Goal: Information Seeking & Learning: Check status

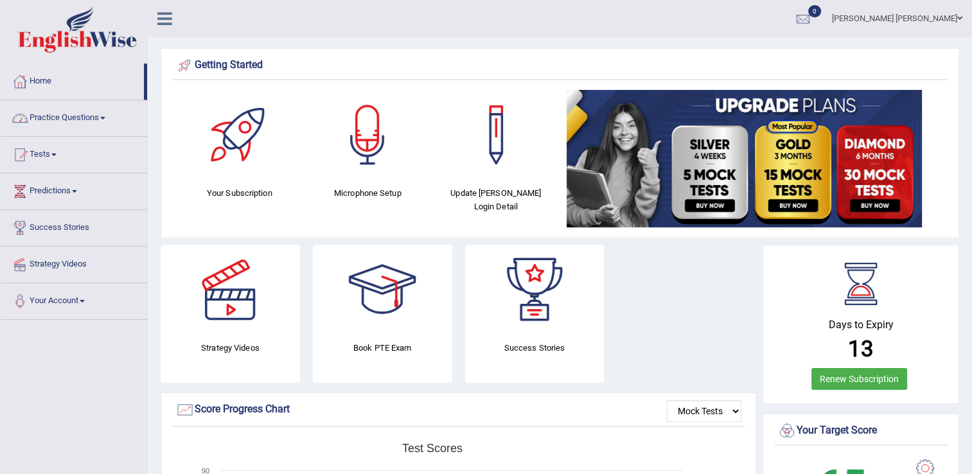
click at [103, 116] on link "Practice Questions" at bounding box center [74, 116] width 146 height 32
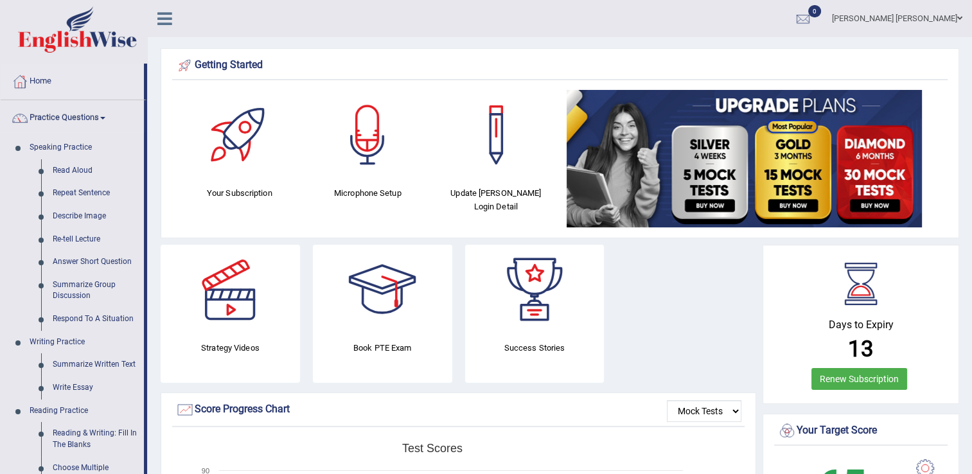
click at [103, 116] on link "Practice Questions" at bounding box center [72, 116] width 143 height 32
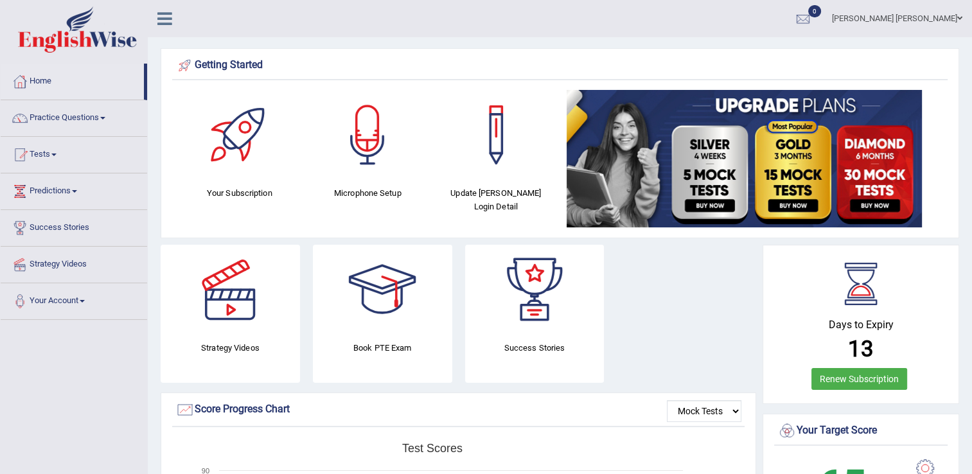
click at [57, 159] on link "Tests" at bounding box center [74, 153] width 146 height 32
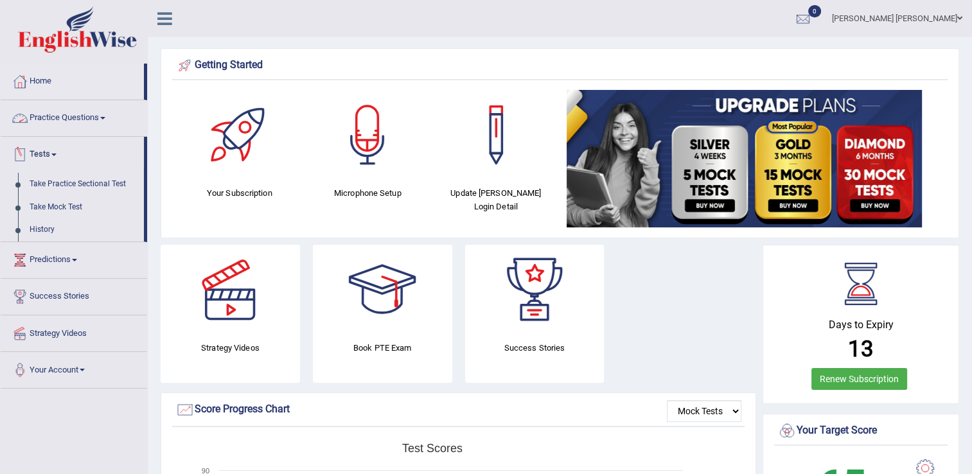
click at [103, 118] on link "Practice Questions" at bounding box center [74, 116] width 146 height 32
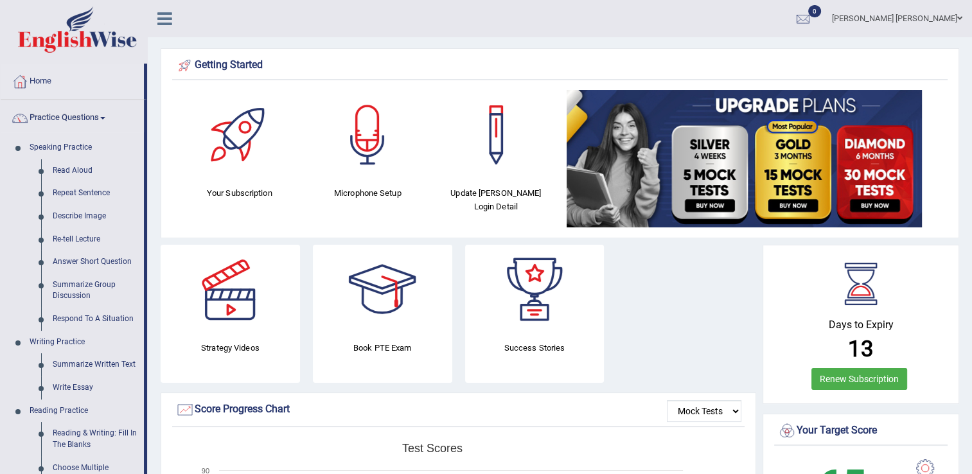
click at [103, 118] on link "Practice Questions" at bounding box center [72, 116] width 143 height 32
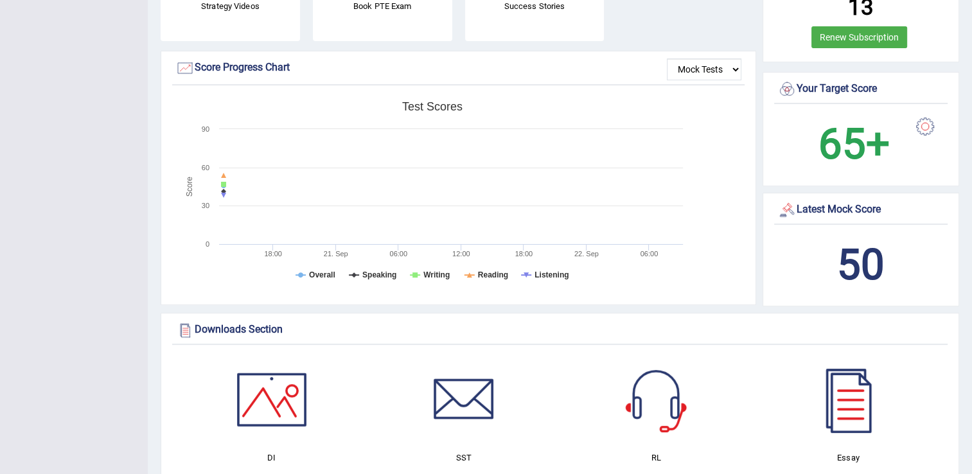
scroll to position [254, 0]
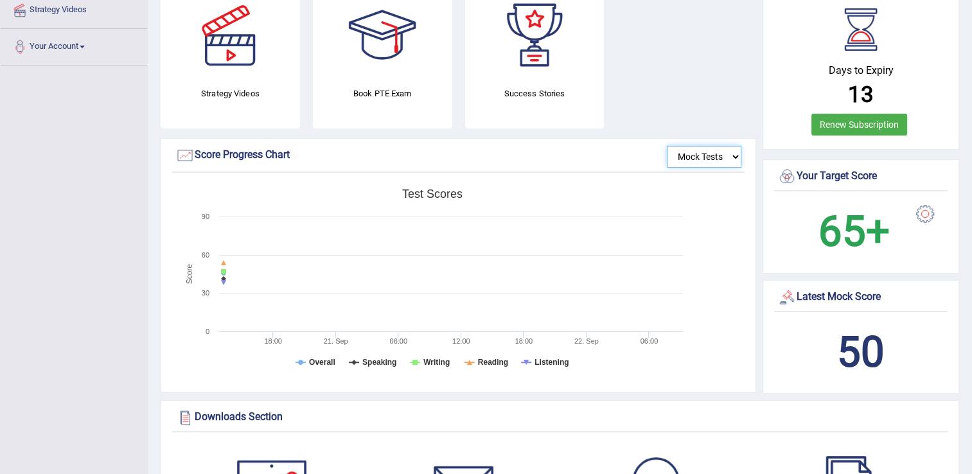
click at [732, 154] on select "Mock Tests" at bounding box center [704, 157] width 75 height 22
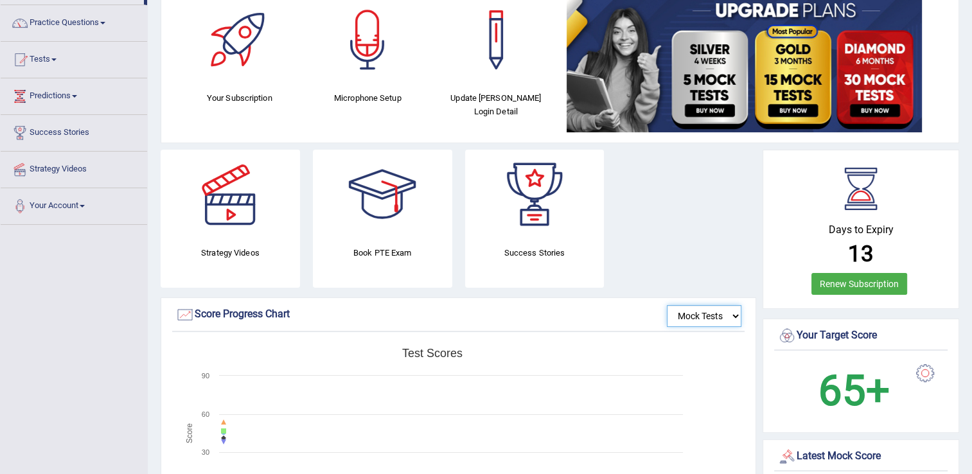
scroll to position [0, 0]
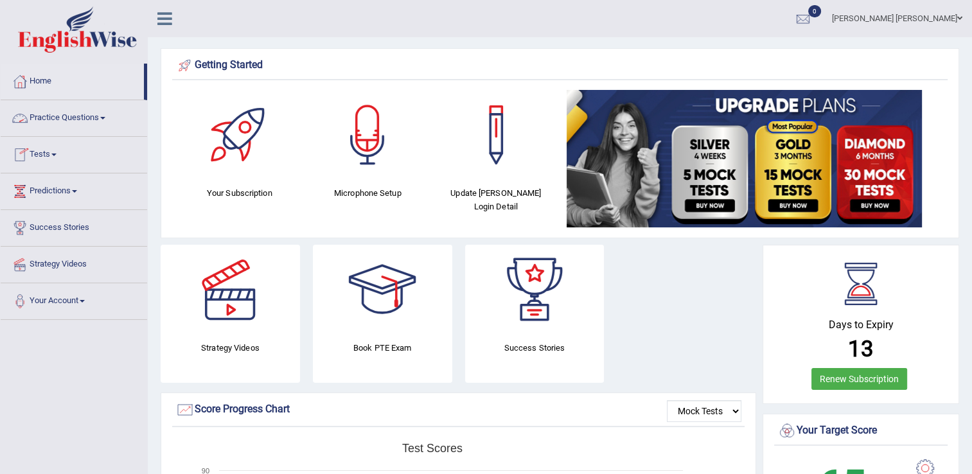
click at [105, 117] on span at bounding box center [102, 118] width 5 height 3
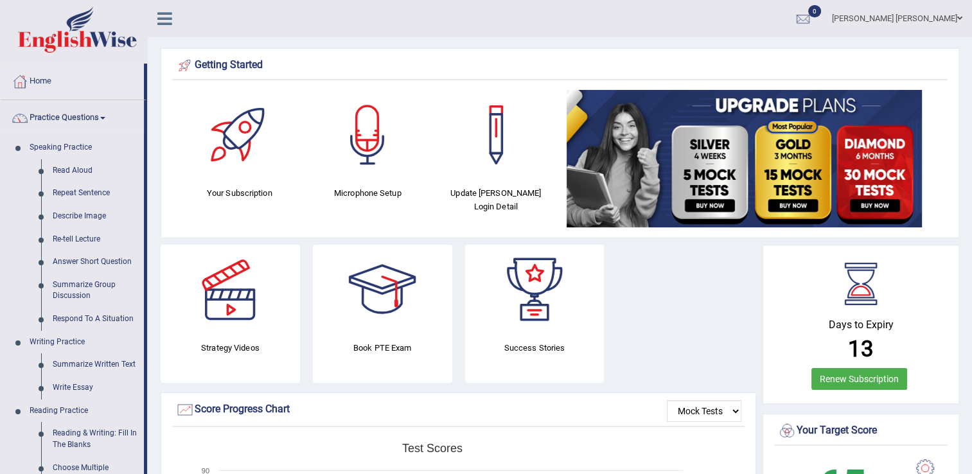
click at [105, 117] on span at bounding box center [102, 118] width 5 height 3
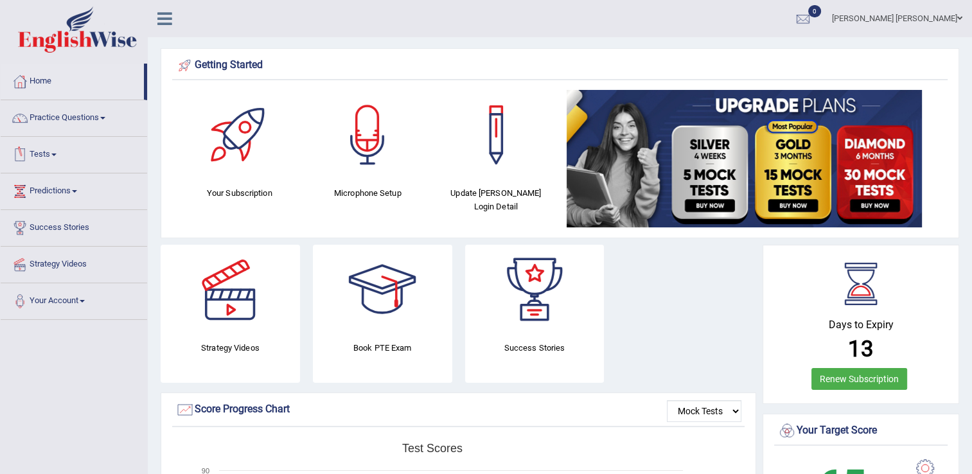
click at [55, 152] on link "Tests" at bounding box center [74, 153] width 146 height 32
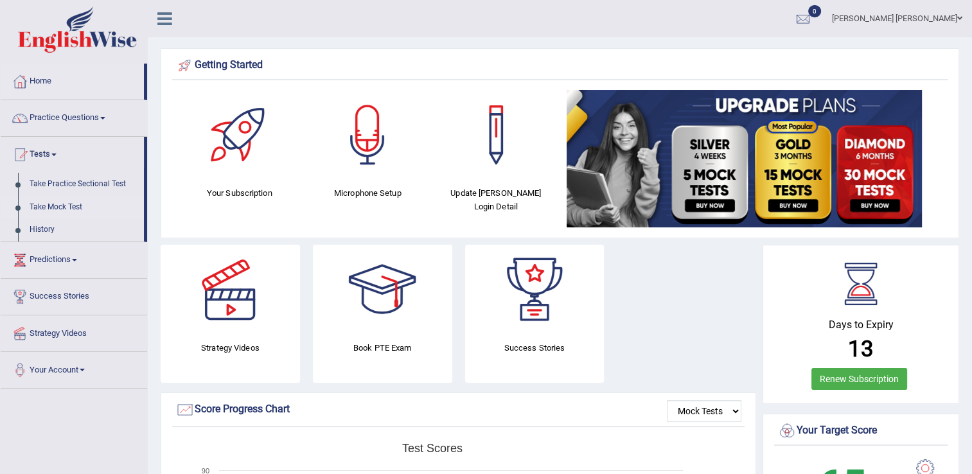
click at [57, 208] on link "Take Mock Test" at bounding box center [84, 207] width 120 height 23
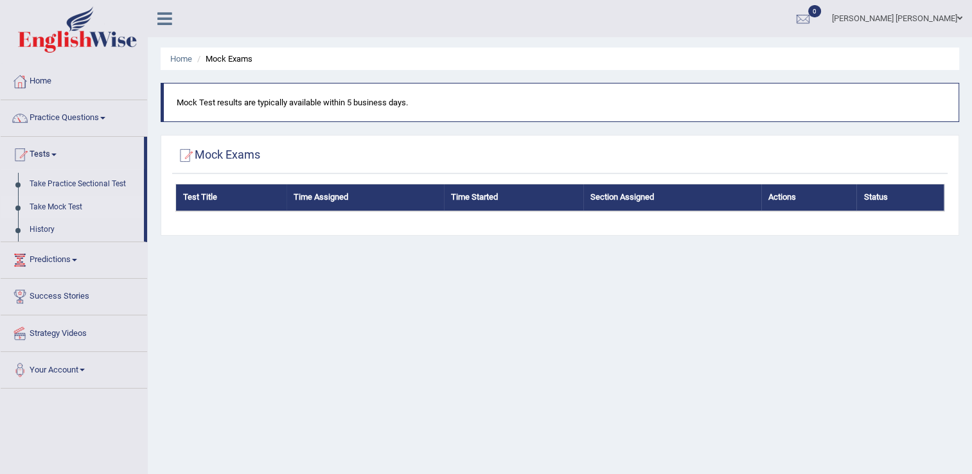
click at [72, 208] on link "Take Mock Test" at bounding box center [84, 207] width 120 height 23
click at [88, 186] on link "Take Practice Sectional Test" at bounding box center [84, 184] width 120 height 23
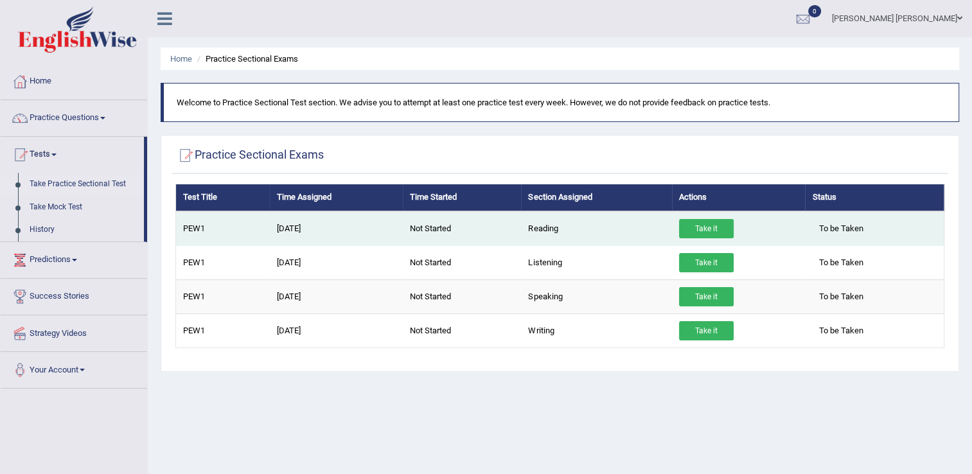
click at [720, 225] on link "Take it" at bounding box center [706, 228] width 55 height 19
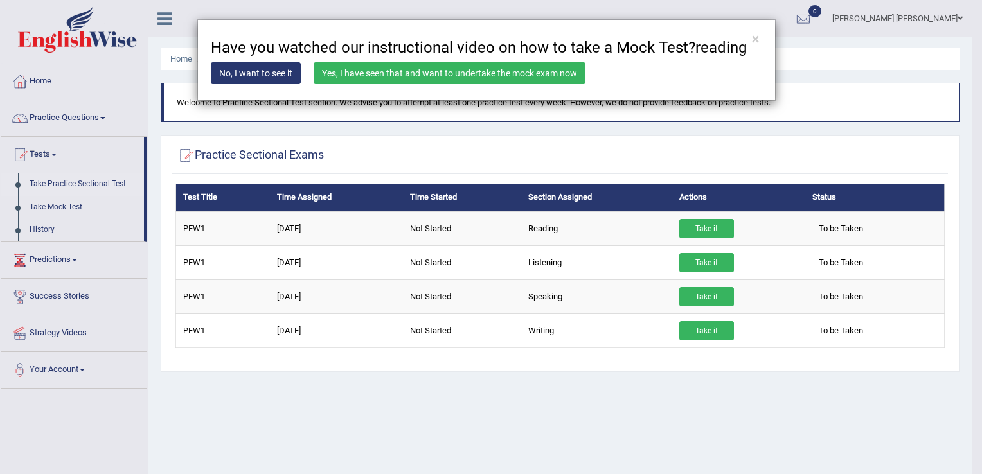
click at [460, 77] on link "Yes, I have seen that and want to undertake the mock exam now" at bounding box center [450, 73] width 272 height 22
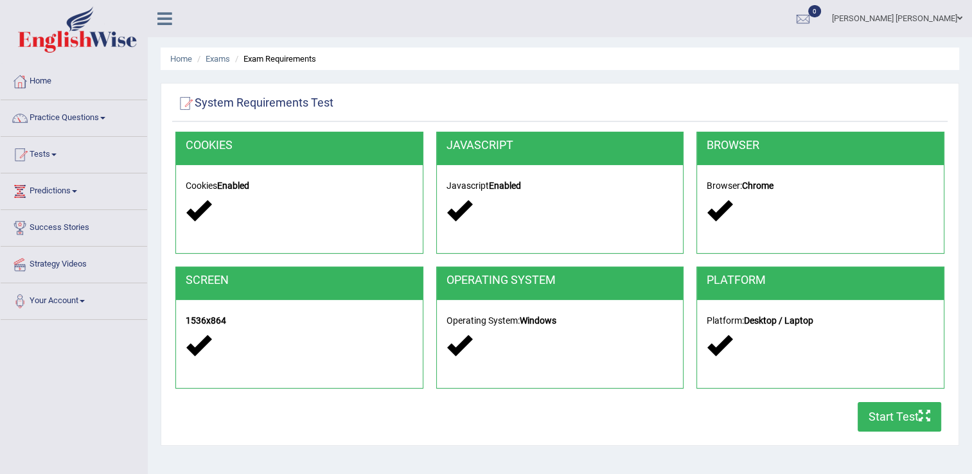
click at [880, 418] on button "Start Test" at bounding box center [900, 417] width 84 height 30
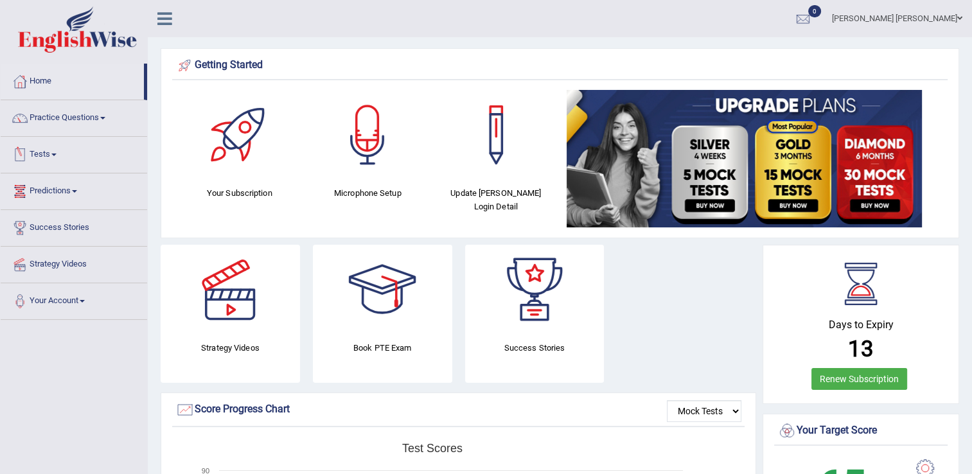
click at [57, 154] on span at bounding box center [53, 155] width 5 height 3
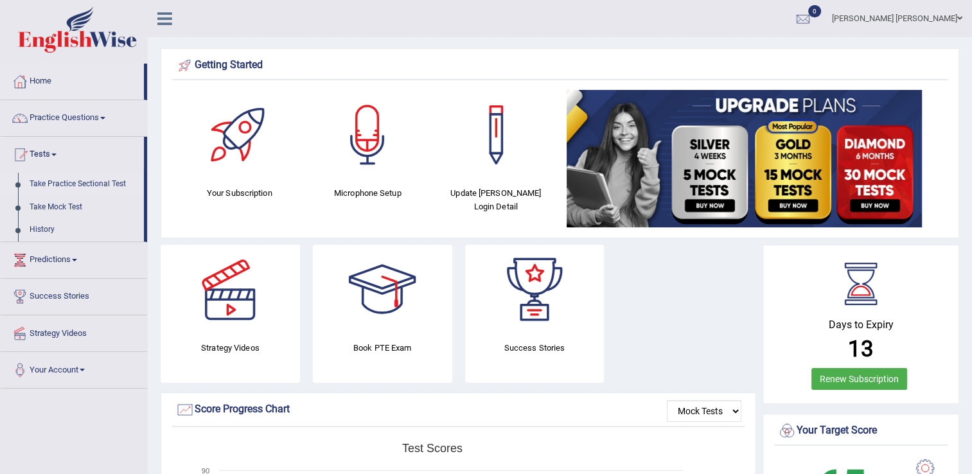
click at [93, 184] on link "Take Practice Sectional Test" at bounding box center [84, 184] width 120 height 23
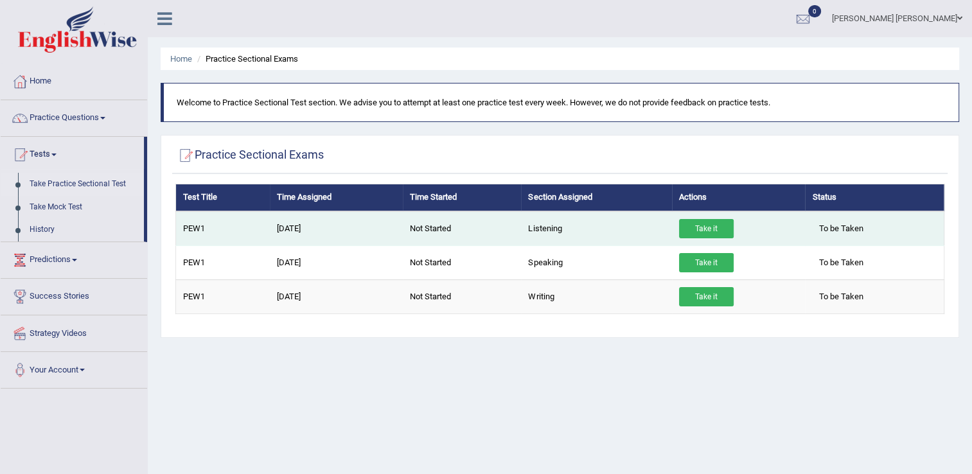
click at [705, 227] on link "Take it" at bounding box center [706, 228] width 55 height 19
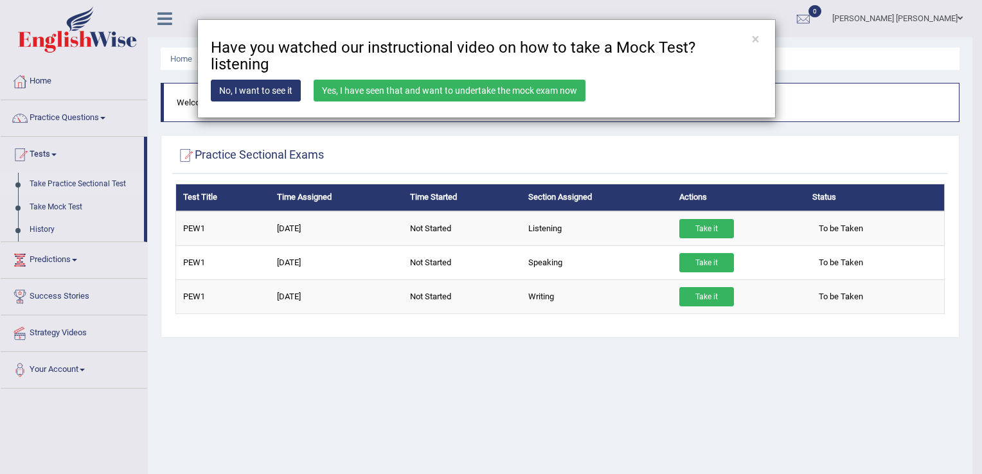
click at [385, 80] on link "Yes, I have seen that and want to undertake the mock exam now" at bounding box center [450, 91] width 272 height 22
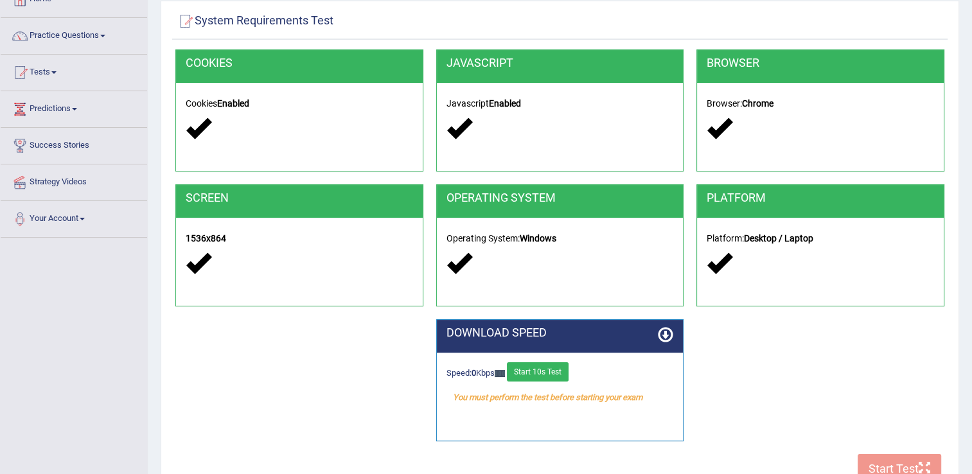
scroll to position [130, 0]
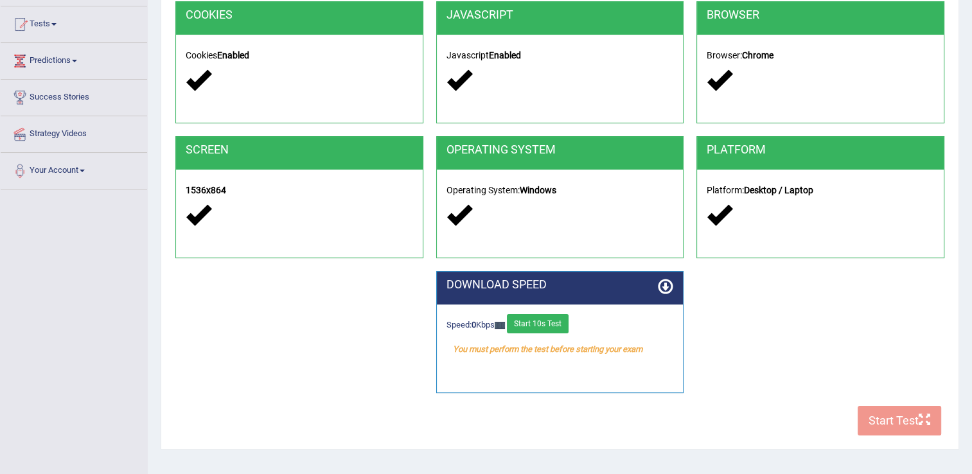
click at [550, 318] on button "Start 10s Test" at bounding box center [538, 323] width 62 height 19
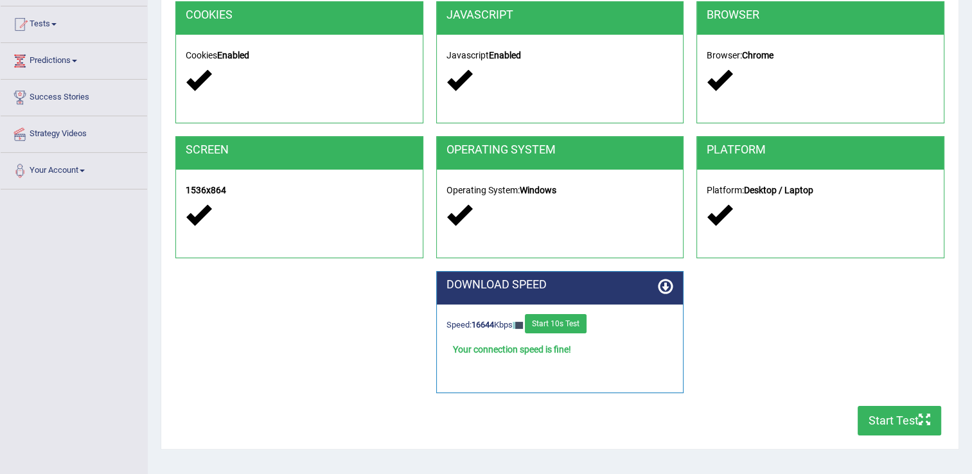
click at [916, 411] on button "Start Test" at bounding box center [900, 421] width 84 height 30
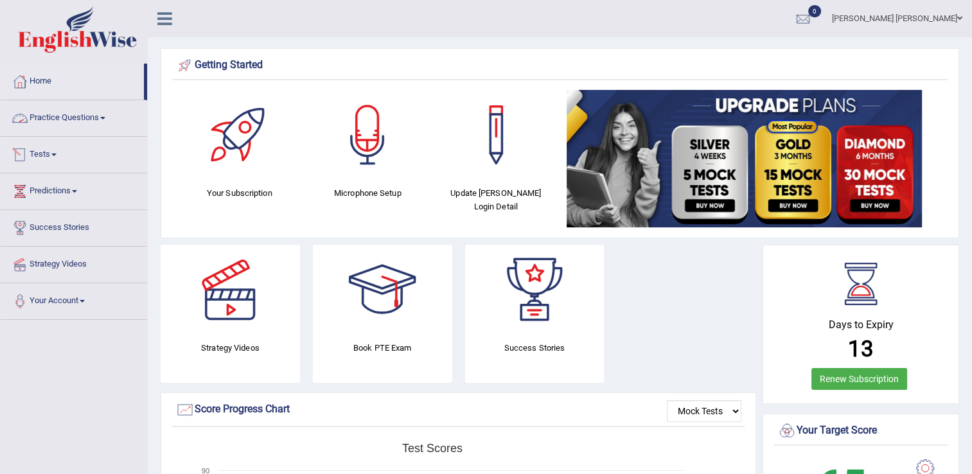
click at [57, 154] on span at bounding box center [53, 155] width 5 height 3
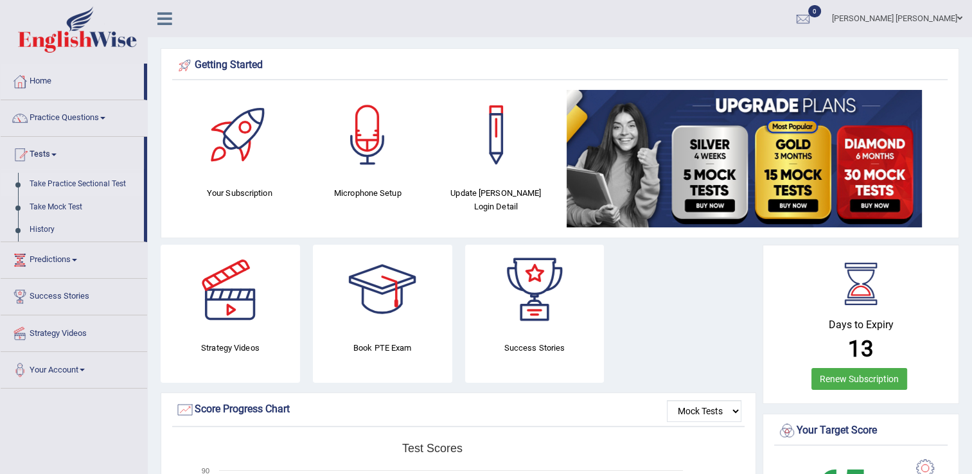
click at [71, 182] on link "Take Practice Sectional Test" at bounding box center [84, 184] width 120 height 23
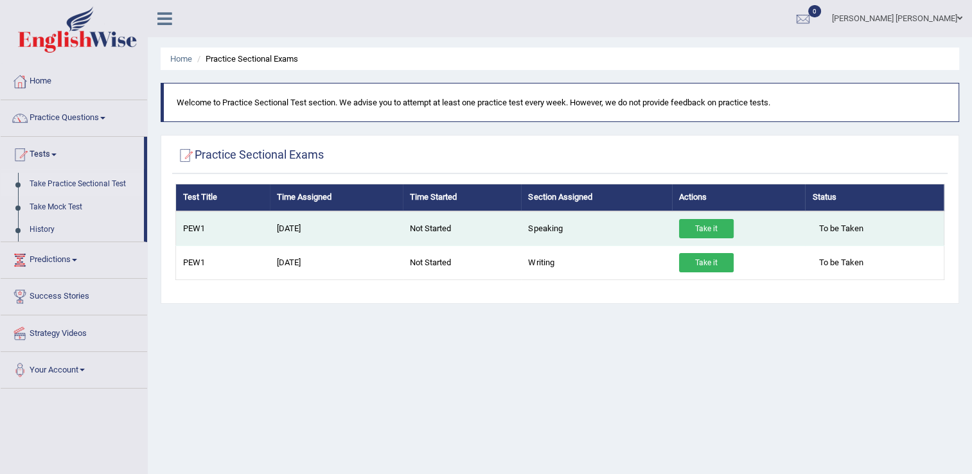
click at [692, 229] on link "Take it" at bounding box center [706, 228] width 55 height 19
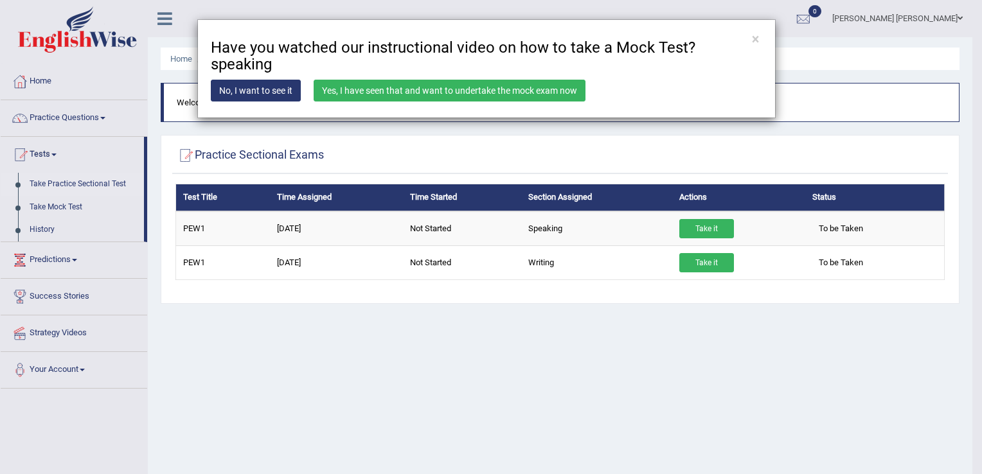
click at [484, 91] on link "Yes, I have seen that and want to undertake the mock exam now" at bounding box center [450, 91] width 272 height 22
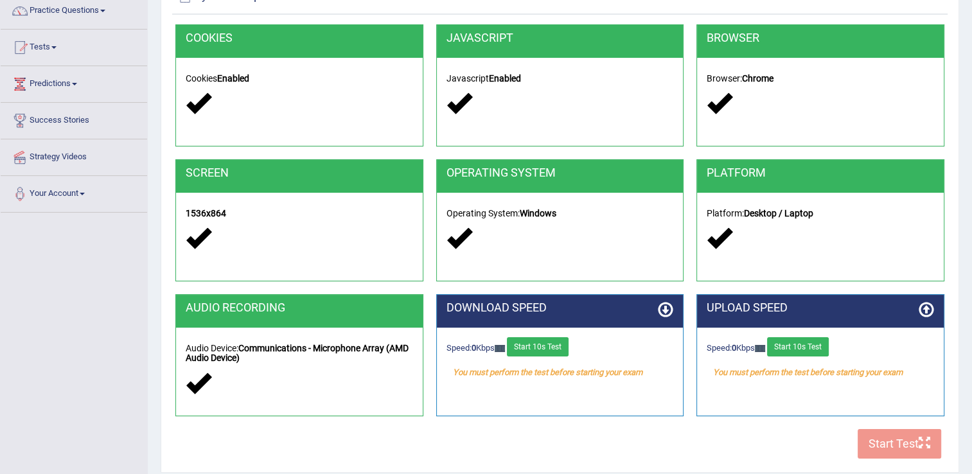
scroll to position [135, 0]
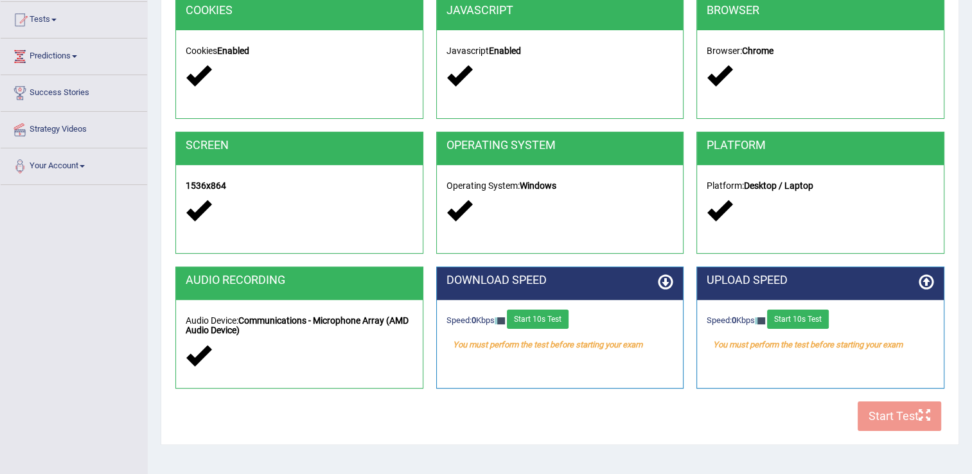
click at [547, 322] on button "Start 10s Test" at bounding box center [538, 319] width 62 height 19
click at [793, 323] on button "Start 10s Test" at bounding box center [798, 319] width 62 height 19
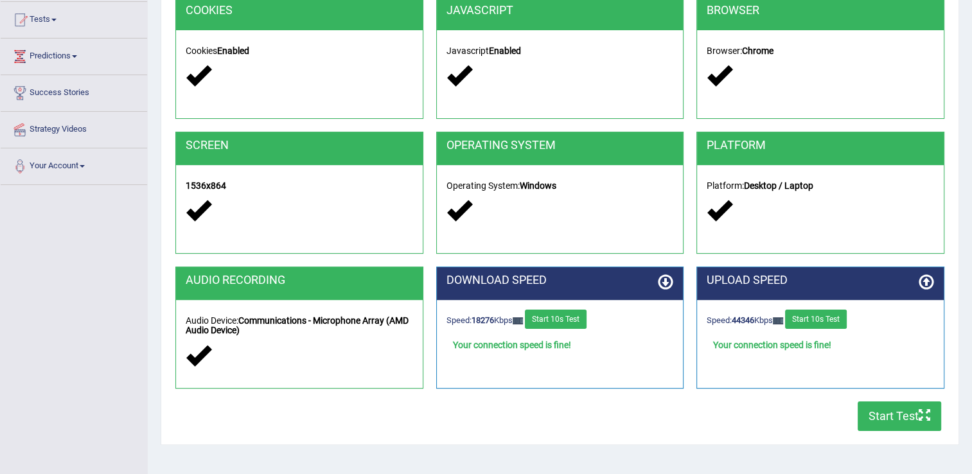
click at [895, 415] on button "Start Test" at bounding box center [900, 417] width 84 height 30
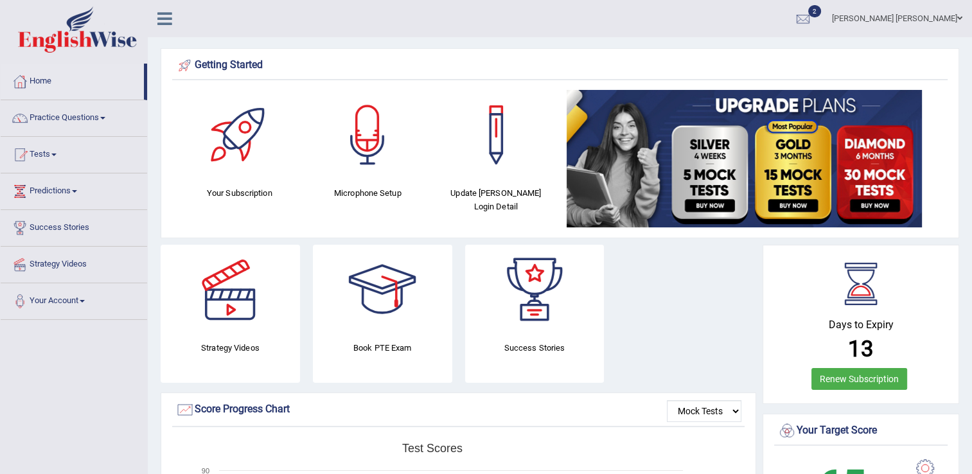
drag, startPoint x: 969, startPoint y: 52, endPoint x: 963, endPoint y: 126, distance: 74.1
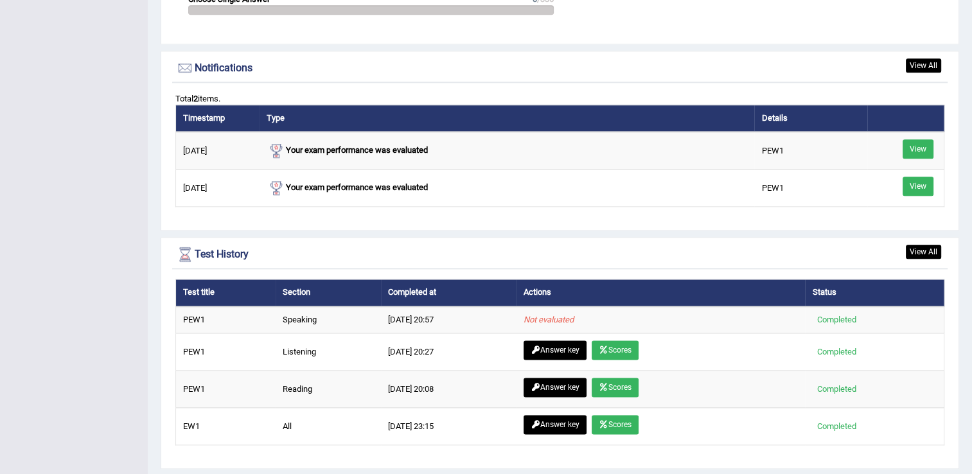
scroll to position [1524, 0]
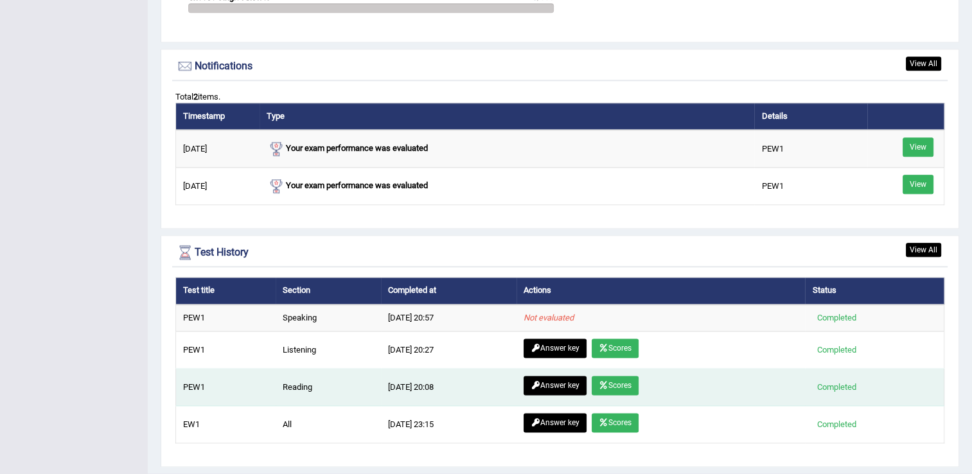
click at [627, 379] on link "Scores" at bounding box center [615, 385] width 47 height 19
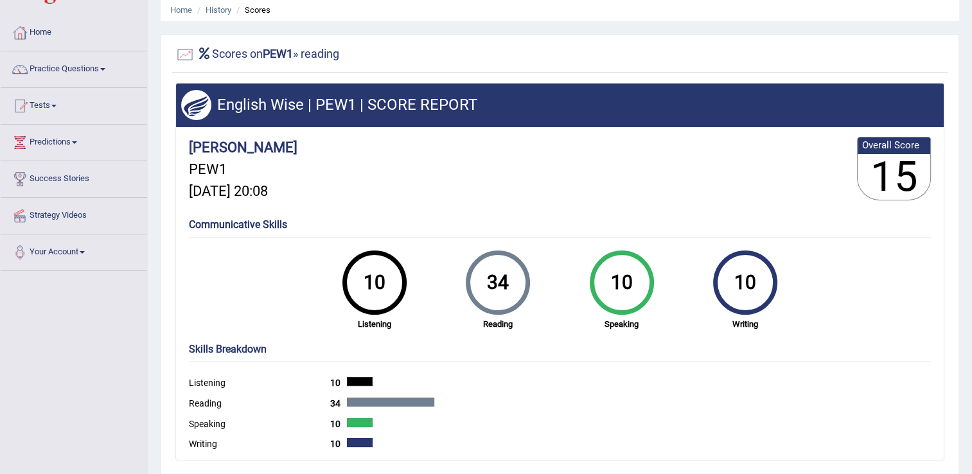
scroll to position [50, 0]
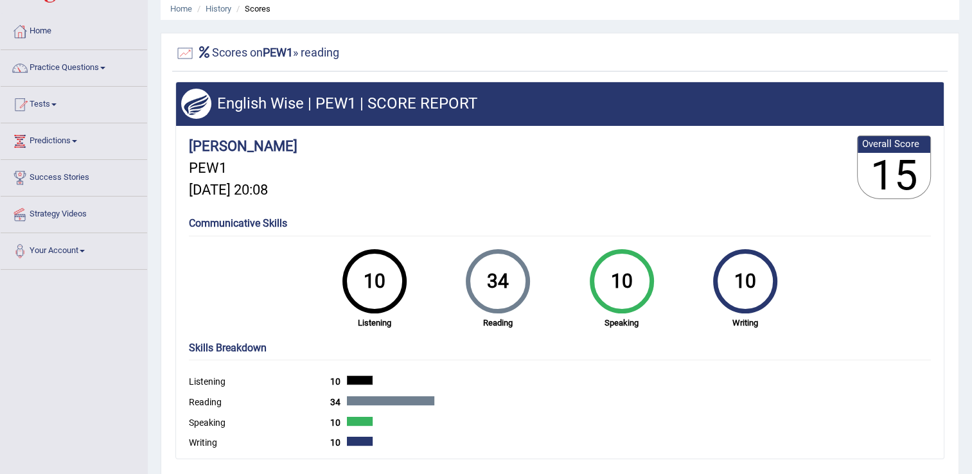
click at [57, 104] on span at bounding box center [53, 104] width 5 height 3
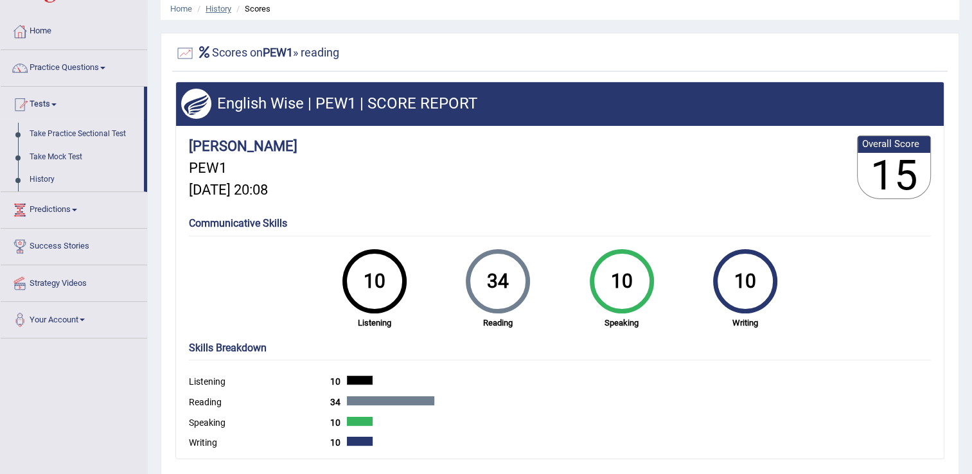
click at [218, 7] on link "History" at bounding box center [219, 9] width 26 height 10
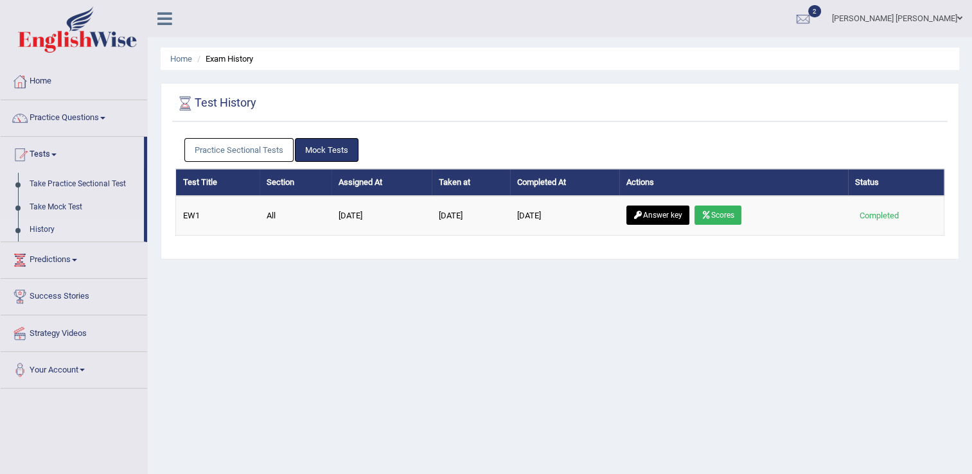
click at [265, 141] on link "Practice Sectional Tests" at bounding box center [238, 150] width 109 height 24
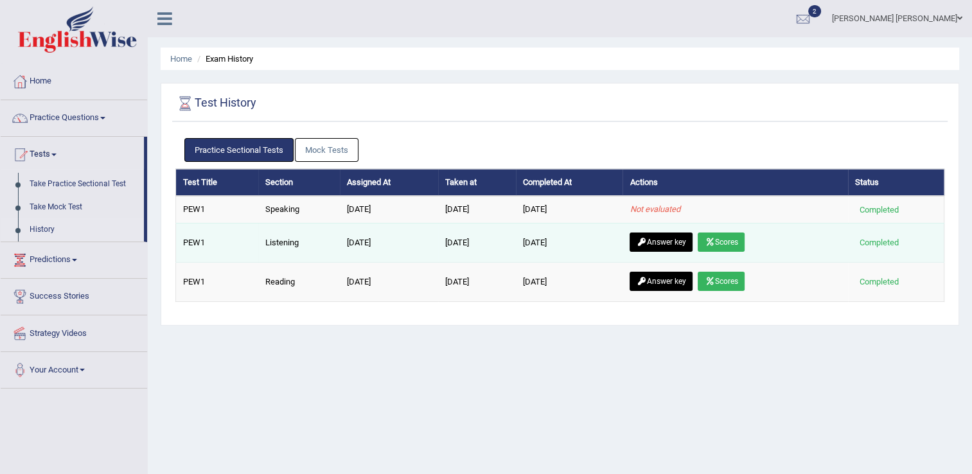
click at [732, 240] on link "Scores" at bounding box center [721, 242] width 47 height 19
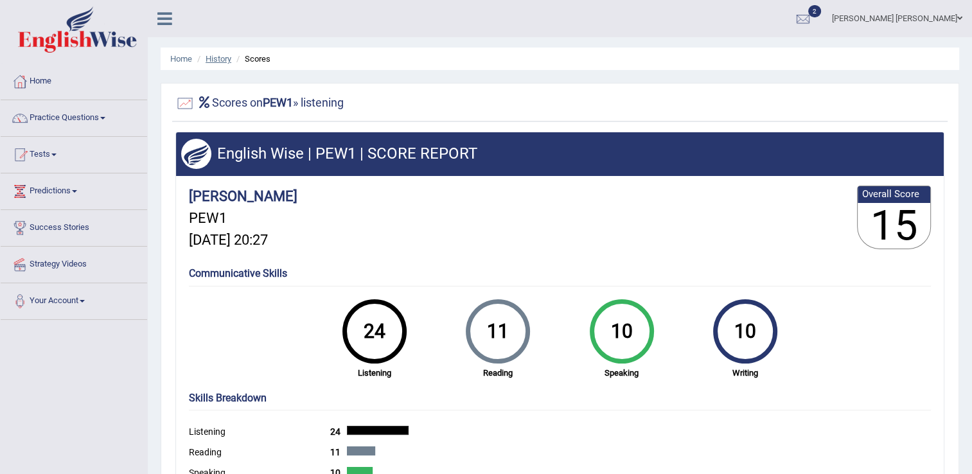
click at [225, 57] on link "History" at bounding box center [219, 59] width 26 height 10
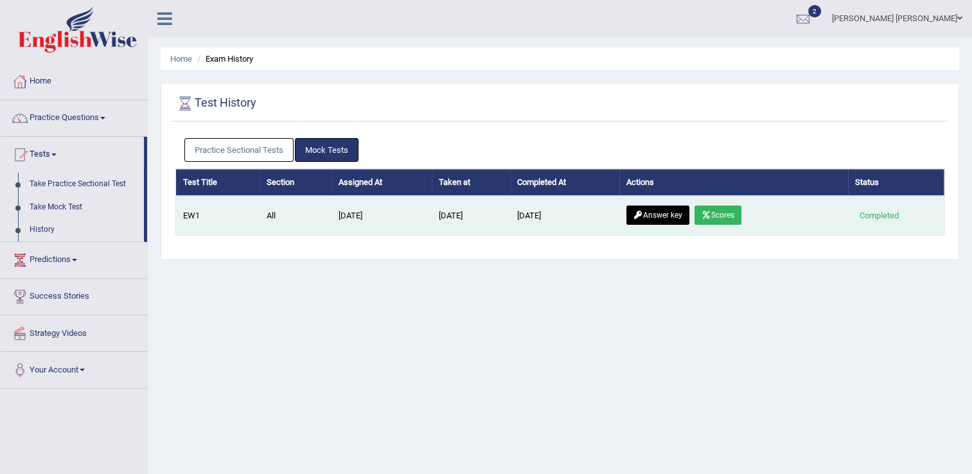
click at [643, 215] on icon at bounding box center [638, 215] width 10 height 8
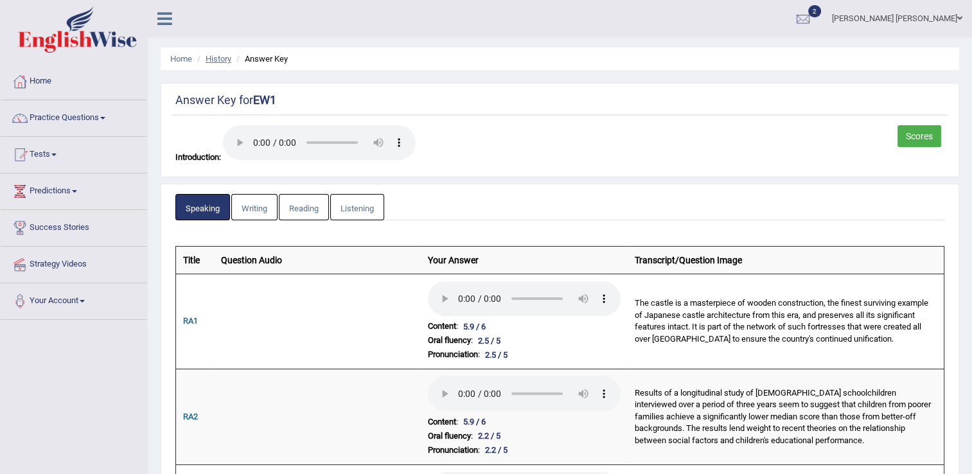
click at [217, 58] on link "History" at bounding box center [219, 59] width 26 height 10
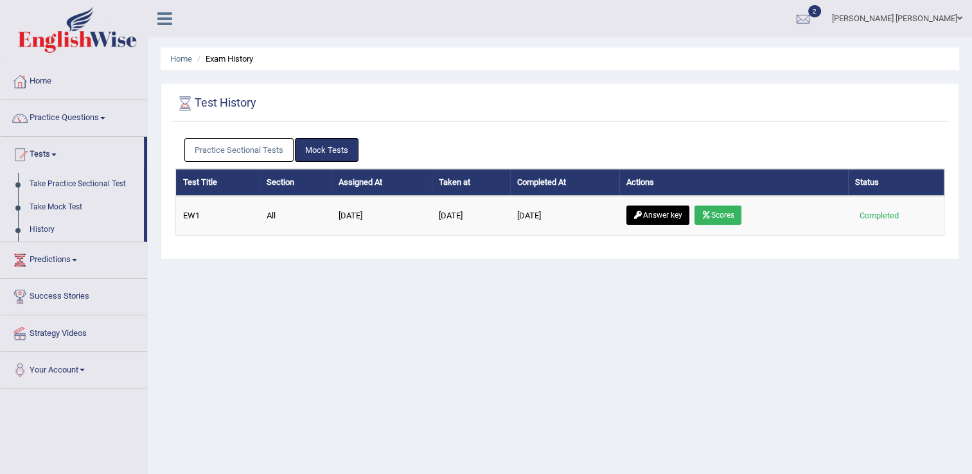
click at [259, 148] on link "Practice Sectional Tests" at bounding box center [238, 150] width 109 height 24
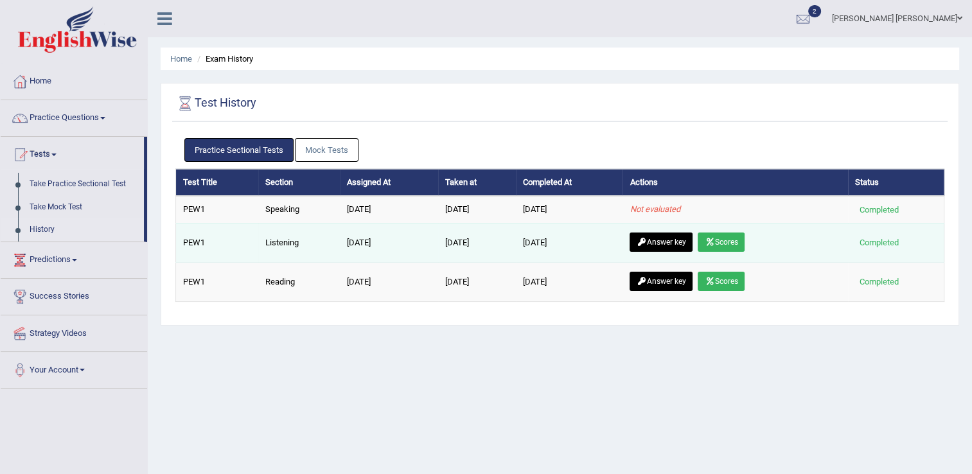
click at [726, 236] on link "Scores" at bounding box center [721, 242] width 47 height 19
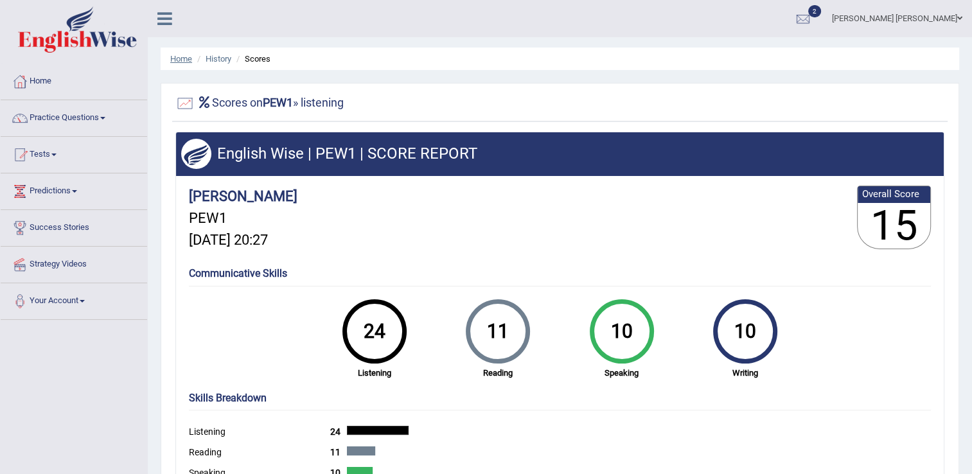
click at [178, 60] on link "Home" at bounding box center [181, 59] width 22 height 10
